Goal: Navigation & Orientation: Find specific page/section

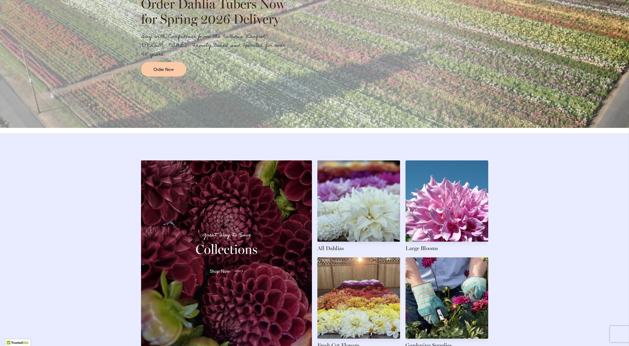
scroll to position [669, 0]
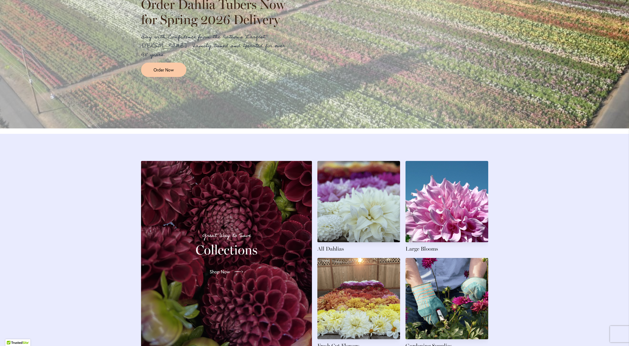
click at [359, 225] on link at bounding box center [358, 207] width 83 height 92
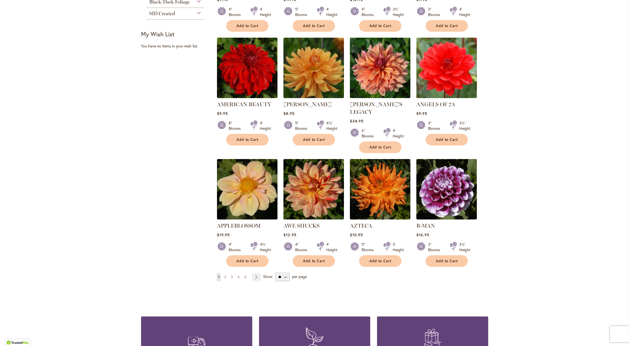
scroll to position [310, 0]
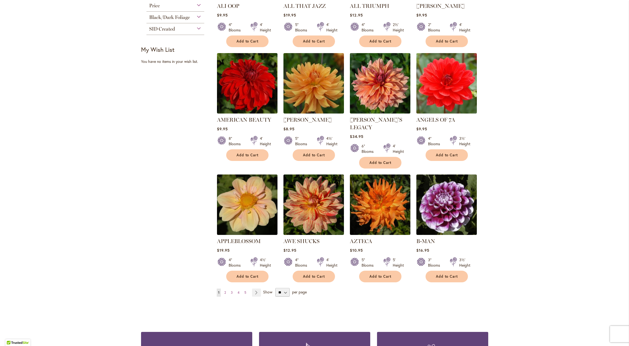
click at [225, 291] on span "2" at bounding box center [225, 293] width 2 height 4
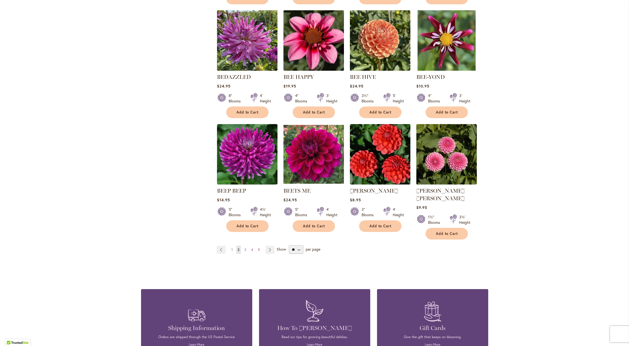
scroll to position [351, 0]
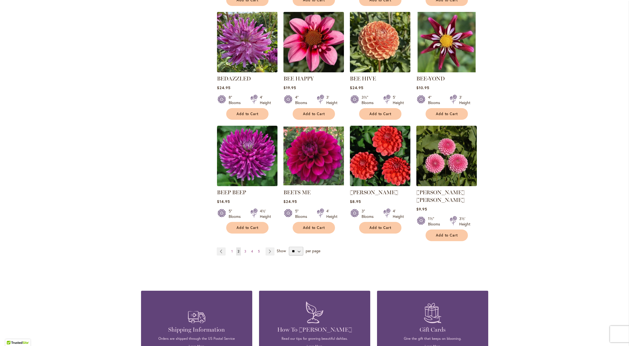
click at [245, 250] on span "3" at bounding box center [245, 252] width 2 height 4
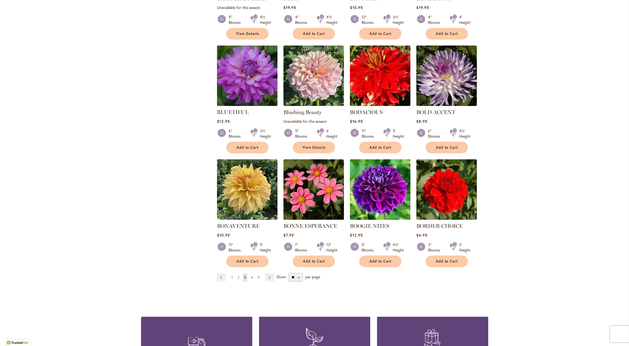
scroll to position [318, 0]
click at [251, 275] on span "4" at bounding box center [252, 277] width 2 height 4
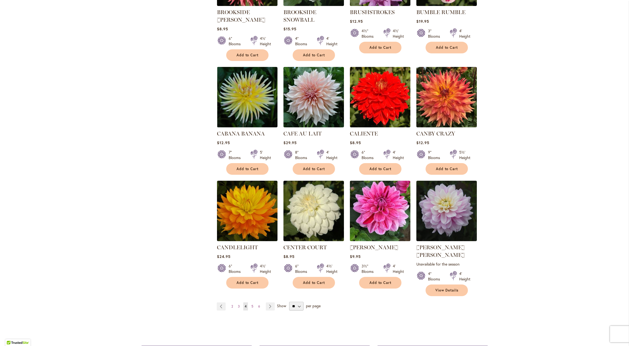
scroll to position [304, 0]
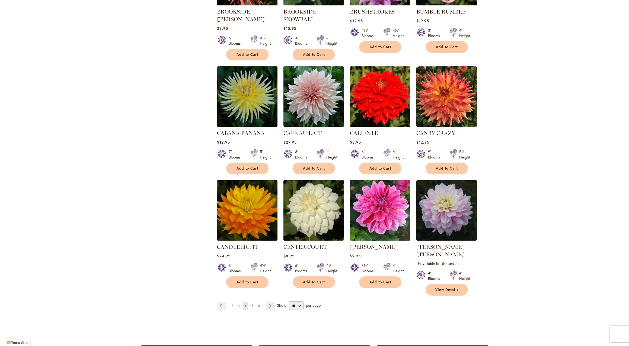
click at [252, 304] on span "5" at bounding box center [252, 306] width 2 height 4
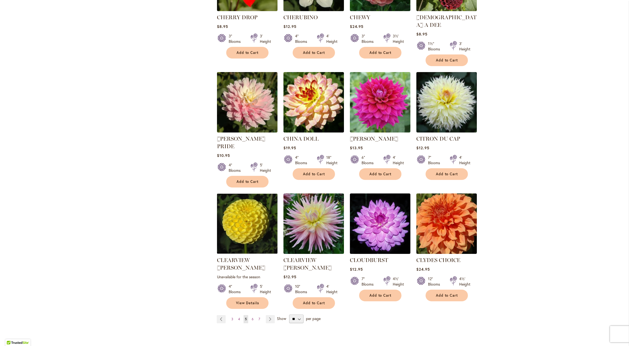
scroll to position [300, 0]
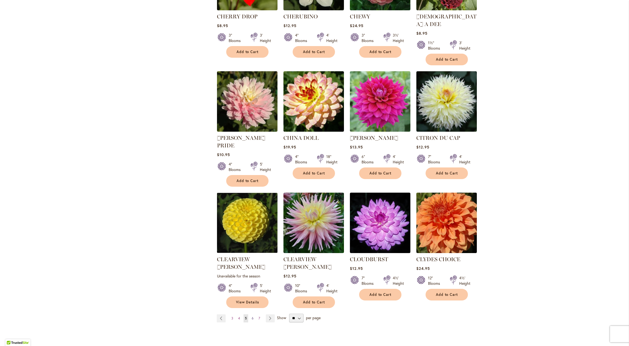
drag, startPoint x: 500, startPoint y: 279, endPoint x: 252, endPoint y: 294, distance: 248.7
click at [252, 317] on span "6" at bounding box center [253, 319] width 2 height 4
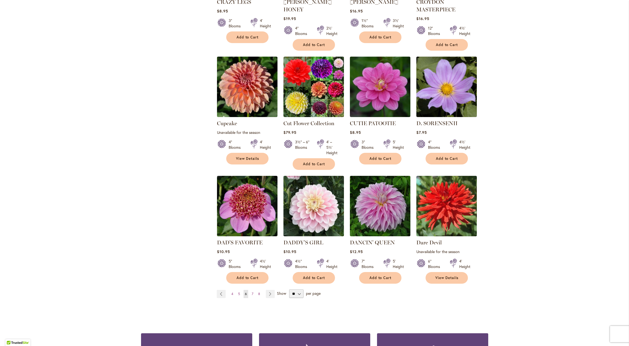
scroll to position [322, 0]
click at [252, 292] on span "7" at bounding box center [253, 294] width 2 height 4
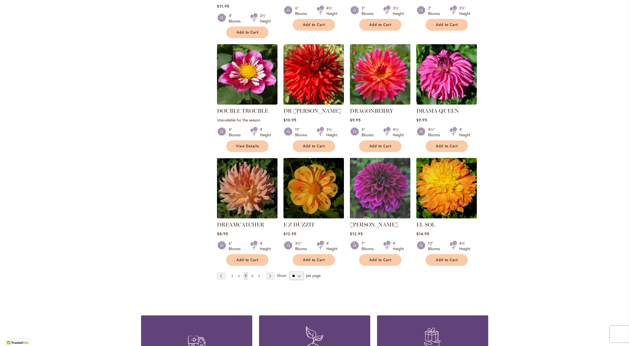
scroll to position [345, 0]
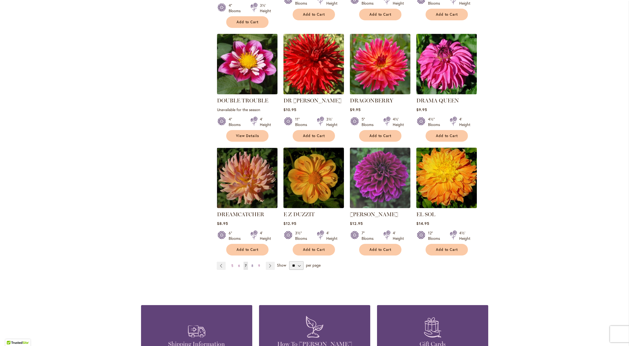
drag, startPoint x: 501, startPoint y: 299, endPoint x: 252, endPoint y: 249, distance: 254.5
click at [252, 264] on span "8" at bounding box center [252, 266] width 2 height 4
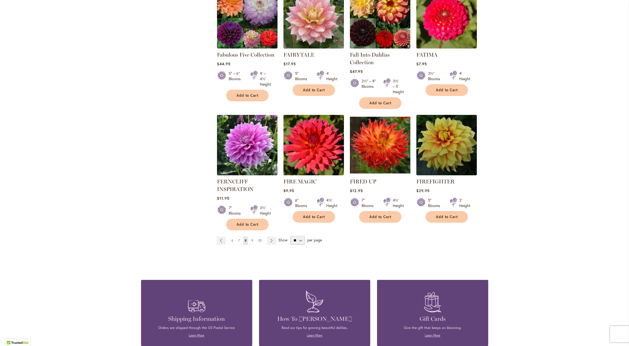
scroll to position [381, 0]
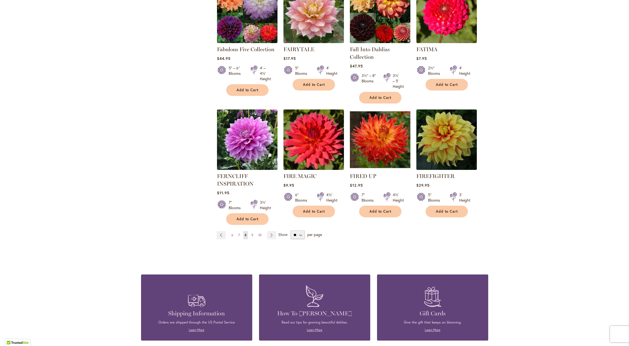
click at [252, 234] on span "9" at bounding box center [252, 235] width 2 height 4
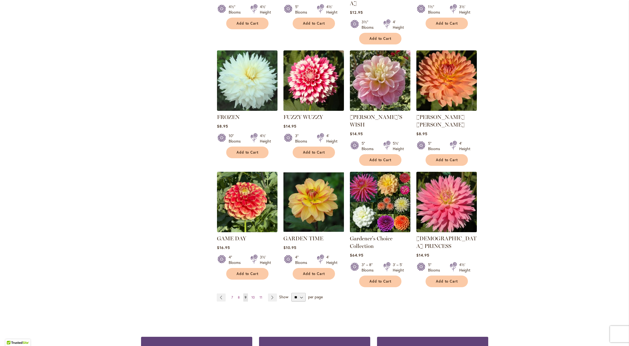
scroll to position [331, 0]
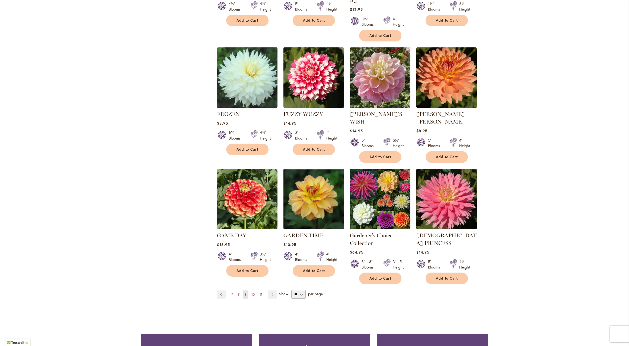
click at [253, 293] on span "10" at bounding box center [252, 295] width 3 height 4
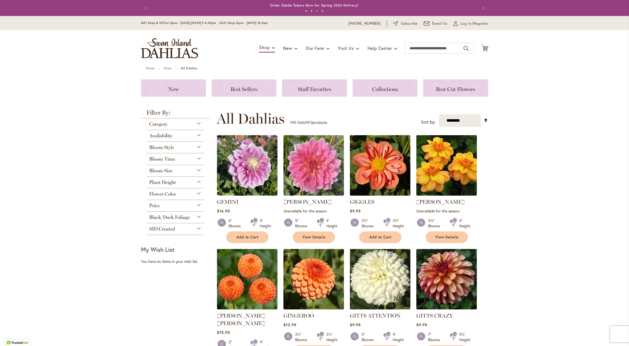
click at [351, 48] on span "Visit Us" at bounding box center [346, 48] width 16 height 6
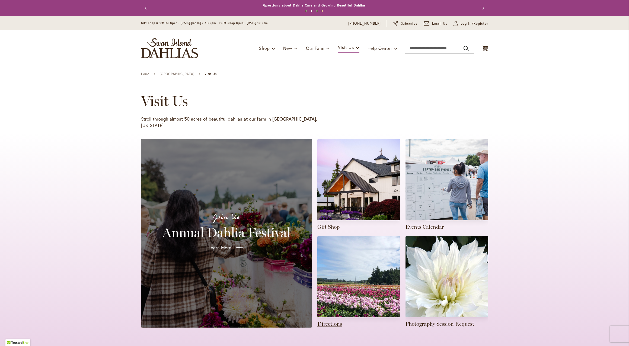
drag, startPoint x: 518, startPoint y: 264, endPoint x: 332, endPoint y: 317, distance: 193.1
click at [332, 317] on link at bounding box center [358, 282] width 83 height 92
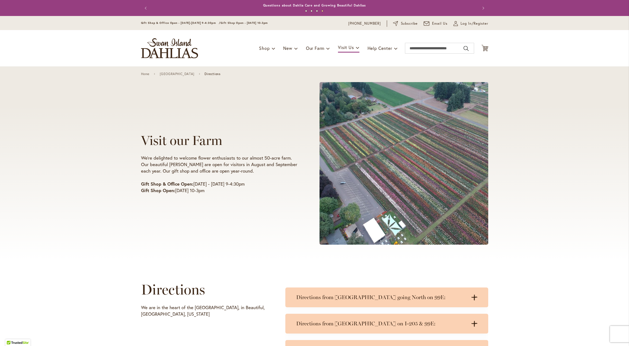
scroll to position [-1, 0]
click at [516, 247] on div "Visit our Farm We're delighted to welcome flower enthusiasts to our almost 50-a…" at bounding box center [314, 163] width 629 height 194
